Goal: Information Seeking & Learning: Learn about a topic

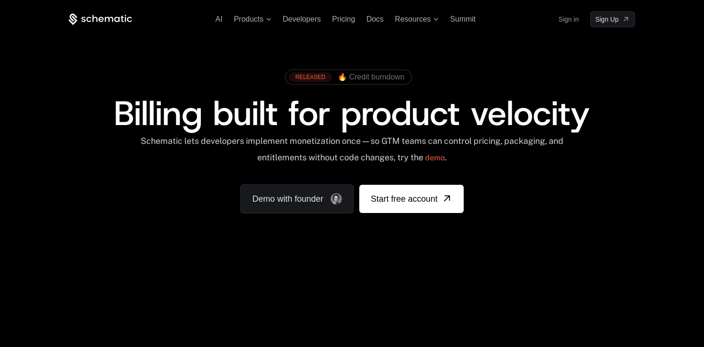
click at [190, 120] on span "Billing built for product velocity" at bounding box center [352, 113] width 476 height 45
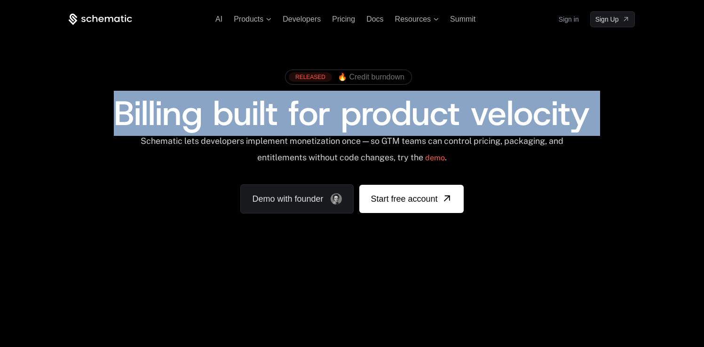
click at [190, 120] on span "Billing built for product velocity" at bounding box center [352, 113] width 476 height 45
copy span "Billing built for product velocity"
click at [165, 141] on div "Schematic lets developers implement monetization once — so GTM teams can contro…" at bounding box center [352, 152] width 425 height 33
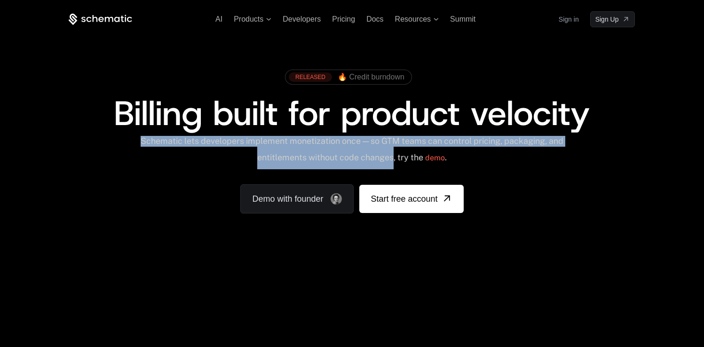
drag, startPoint x: 250, startPoint y: 140, endPoint x: 396, endPoint y: 157, distance: 146.4
click at [396, 157] on div "Schematic lets developers implement monetization once — so GTM teams can contro…" at bounding box center [352, 152] width 425 height 33
copy div "Schematic lets developers implement monetization once — so GTM teams can contro…"
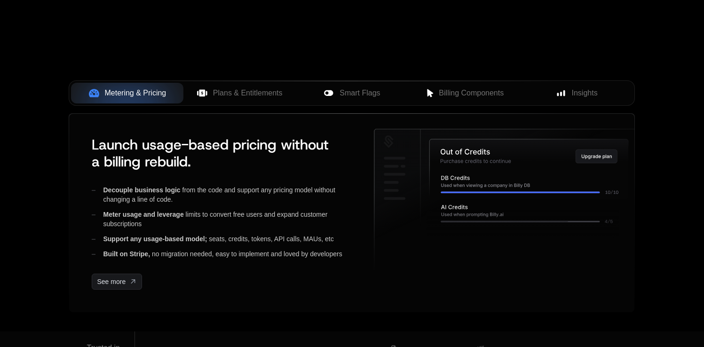
scroll to position [354, 0]
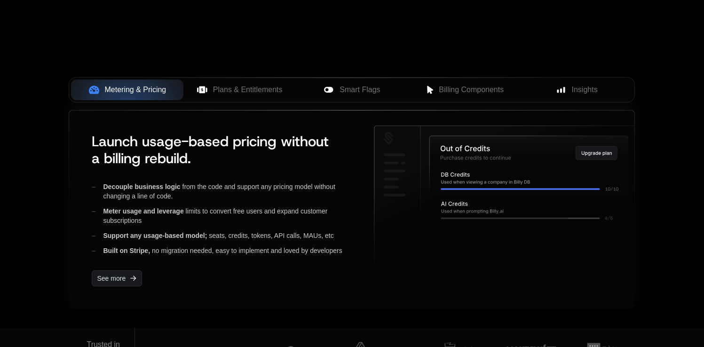
click at [115, 156] on span "Launch usage-based pricing without a billing rebuild." at bounding box center [210, 149] width 237 height 35
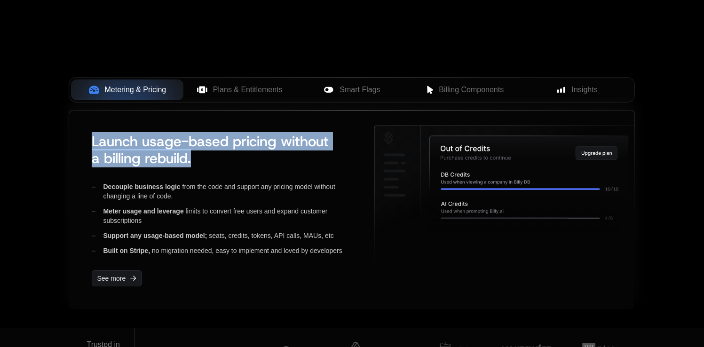
click at [115, 156] on span "Launch usage-based pricing without a billing rebuild." at bounding box center [210, 149] width 237 height 35
drag, startPoint x: 163, startPoint y: 91, endPoint x: 235, endPoint y: 138, distance: 86.0
click at [135, 99] on button "Metering & Pricing" at bounding box center [127, 89] width 112 height 21
click at [165, 149] on span "Launch usage-based pricing without a billing rebuild." at bounding box center [210, 149] width 237 height 35
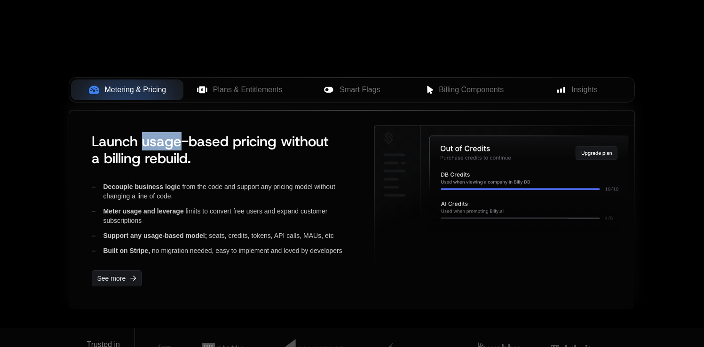
click at [165, 149] on span "Launch usage-based pricing without a billing rebuild." at bounding box center [210, 149] width 237 height 35
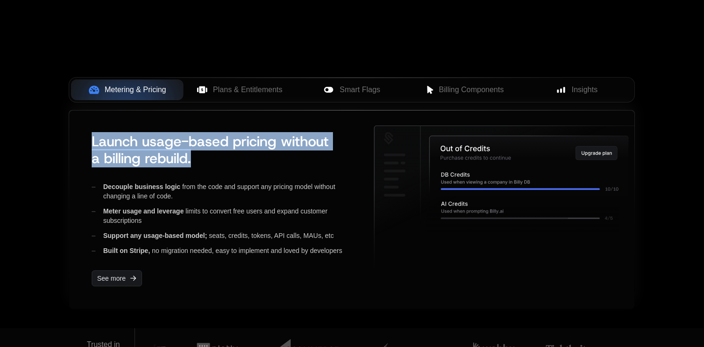
click at [165, 149] on span "Launch usage-based pricing without a billing rebuild." at bounding box center [210, 149] width 237 height 35
copy span "Launch usage-based pricing without a billing rebuild."
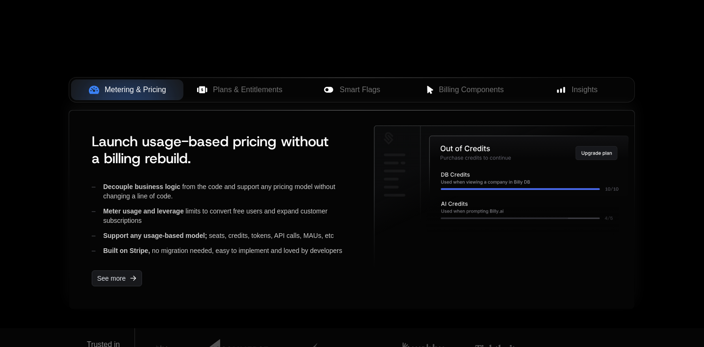
click at [117, 184] on span "Decouple business logic" at bounding box center [141, 187] width 77 height 8
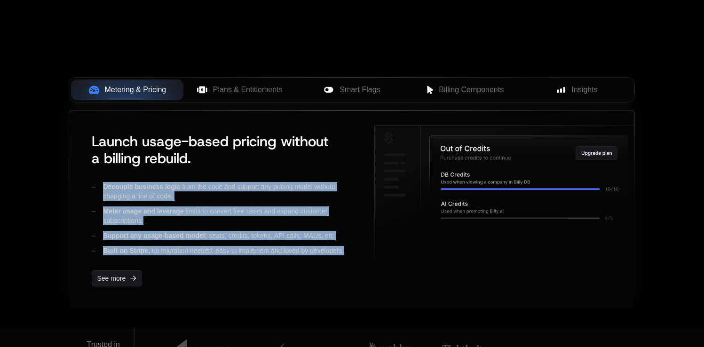
drag, startPoint x: 117, startPoint y: 184, endPoint x: 347, endPoint y: 247, distance: 238.5
click at [347, 247] on div "Decouple business logic from the code and support any pricing model without cha…" at bounding box center [225, 218] width 267 height 73
copy div "Decouple business logic from the code and support any pricing model without cha…"
click at [262, 88] on span "Plans & Entitlements" at bounding box center [248, 89] width 70 height 11
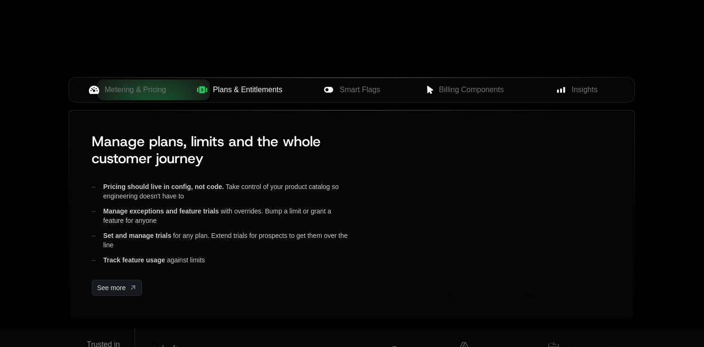
click at [262, 88] on span "Plans & Entitlements" at bounding box center [248, 89] width 70 height 11
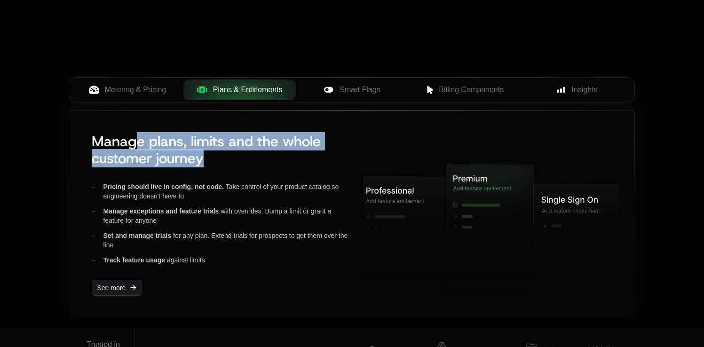
drag, startPoint x: 201, startPoint y: 150, endPoint x: 189, endPoint y: 127, distance: 25.7
click at [136, 138] on h3 "Manage plans, limits and the whole customer journey" at bounding box center [220, 150] width 256 height 34
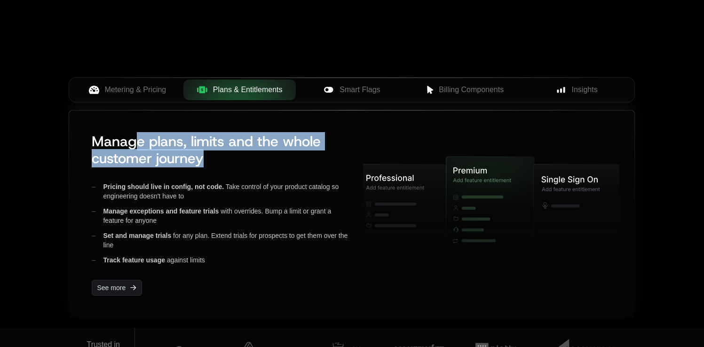
click at [180, 134] on span "Manage plans, limits and the whole customer journey" at bounding box center [206, 149] width 229 height 35
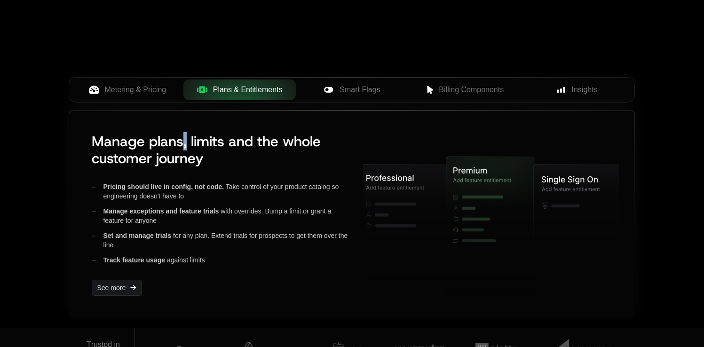
click at [180, 134] on span "Manage plans, limits and the whole customer journey" at bounding box center [206, 149] width 229 height 35
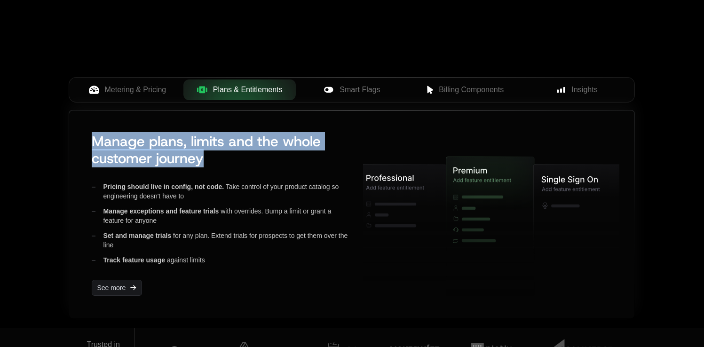
click at [180, 134] on span "Manage plans, limits and the whole customer journey" at bounding box center [206, 149] width 229 height 35
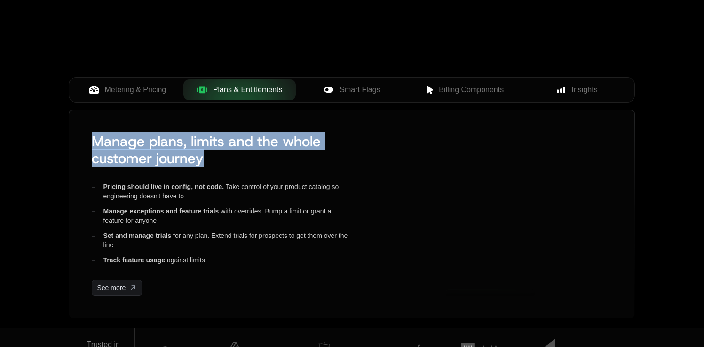
copy span "Manage plans, limits and the whole customer journey"
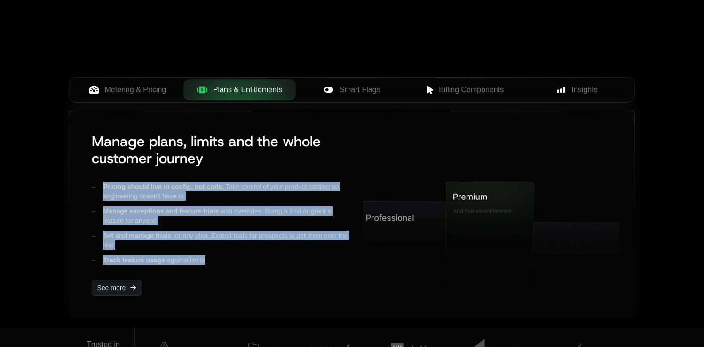
drag, startPoint x: 221, startPoint y: 265, endPoint x: 82, endPoint y: 189, distance: 158.1
click at [82, 189] on div "Manage plans, limits and the whole customer journey Pricing should live in conf…" at bounding box center [351, 215] width 565 height 208
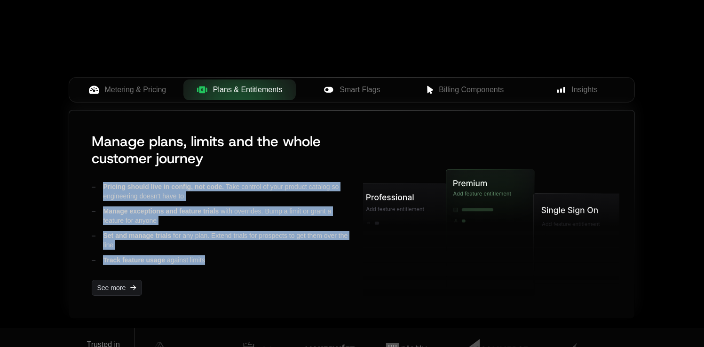
copy div "Pricing should live in config, not code. Take control of your product catalog s…"
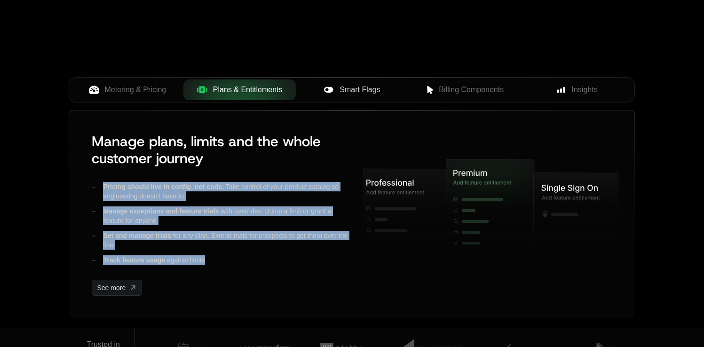
click at [338, 91] on div "Smart Flags" at bounding box center [351, 89] width 97 height 11
